Goal: Find specific page/section: Find specific page/section

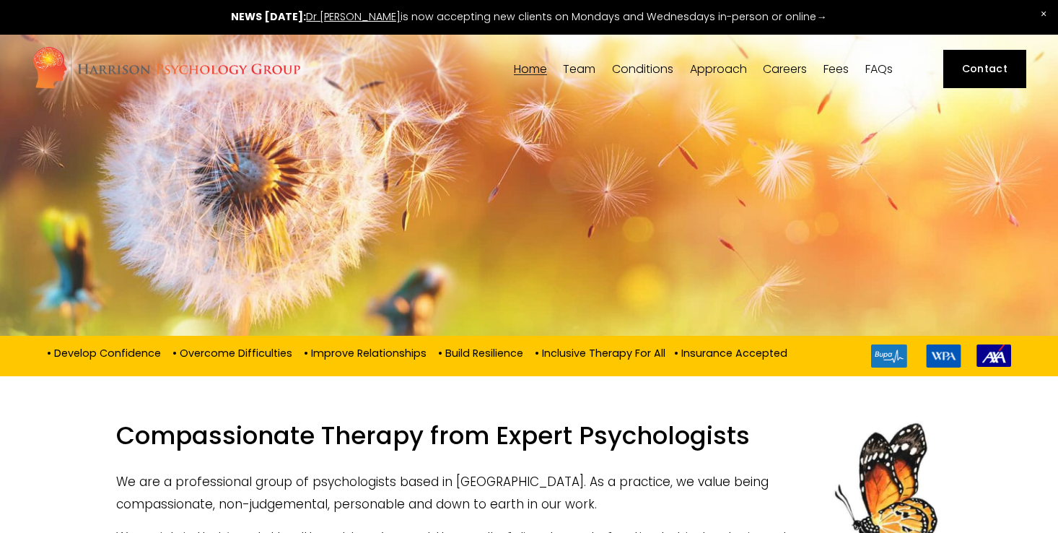
click at [579, 69] on span "Team" at bounding box center [579, 69] width 32 height 12
click at [854, 237] on div at bounding box center [529, 239] width 1058 height 191
click at [0, 0] on span "[PERSON_NAME]" at bounding box center [0, 0] width 0 height 0
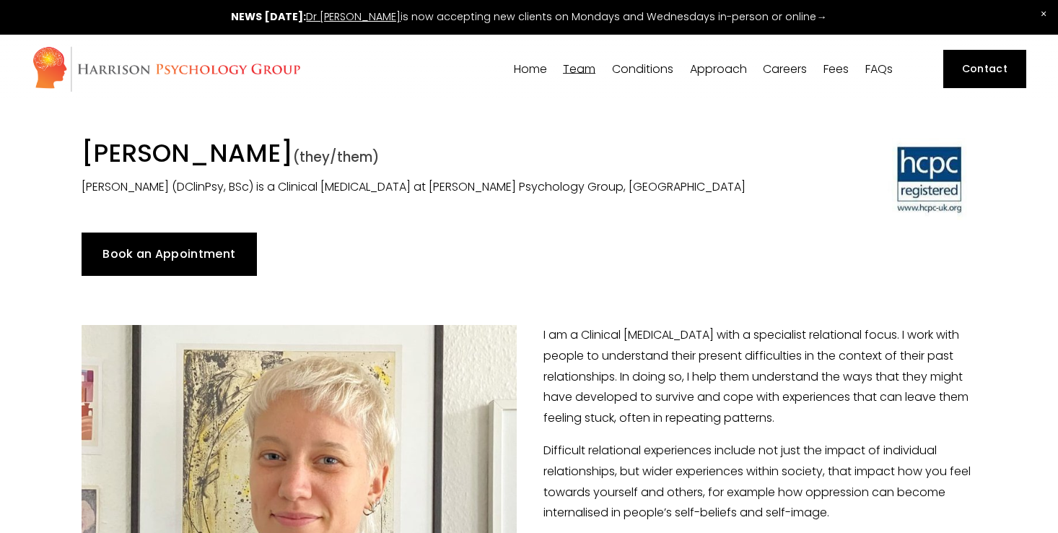
click at [0, 0] on span "Dr [PERSON_NAME]" at bounding box center [0, 0] width 0 height 0
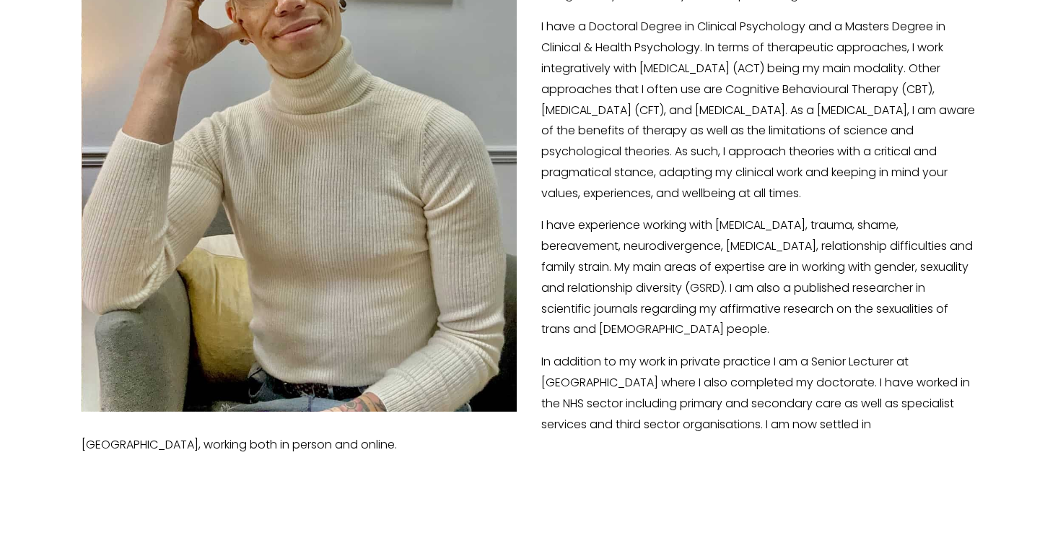
scroll to position [458, 0]
